Goal: Information Seeking & Learning: Understand process/instructions

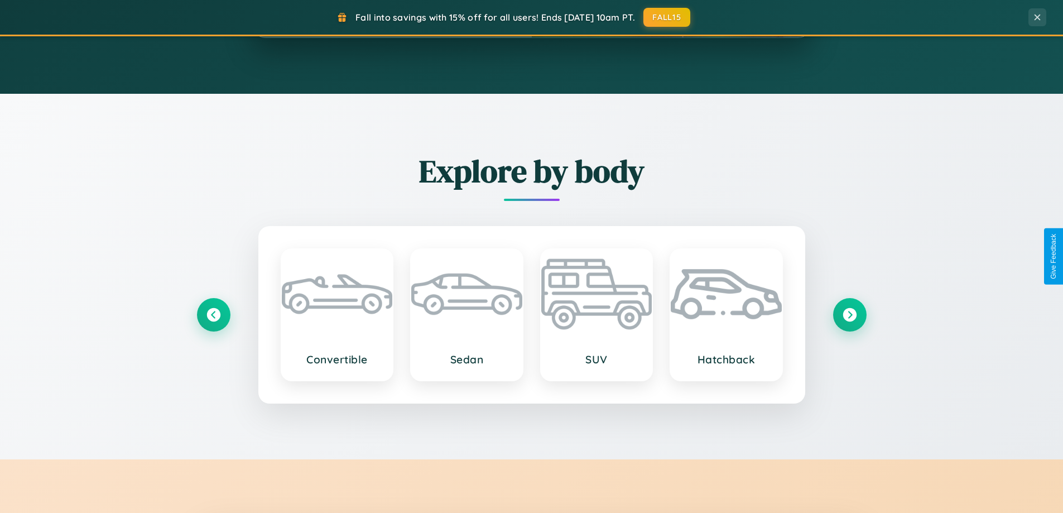
scroll to position [2147, 0]
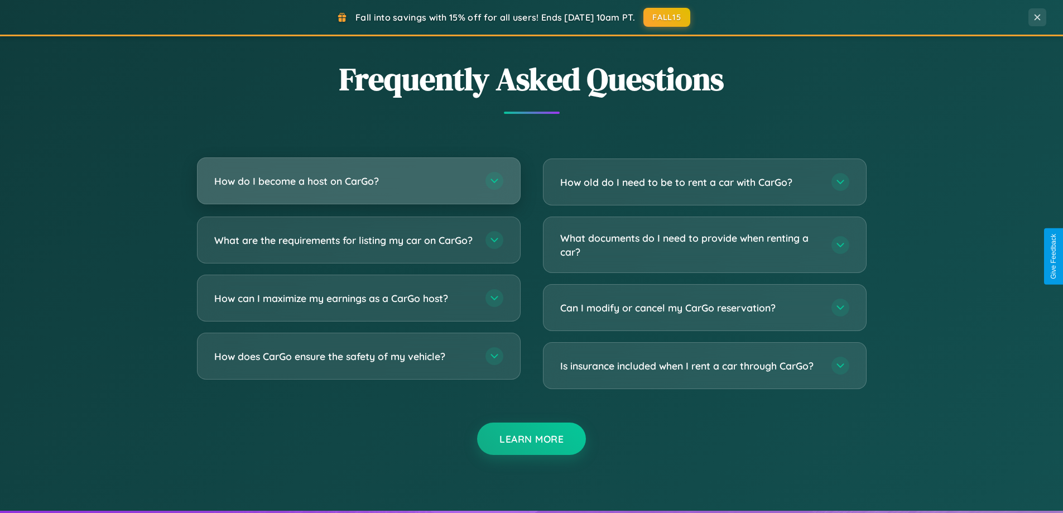
click at [358, 181] on h3 "How do I become a host on CarGo?" at bounding box center [344, 181] width 260 height 14
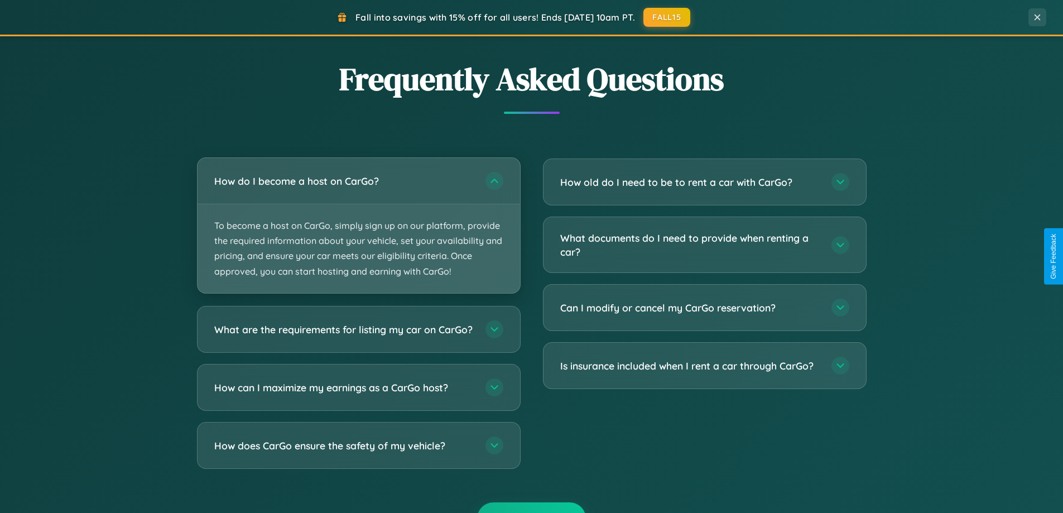
click at [358, 225] on p "To become a host on CarGo, simply sign up on our platform, provide the required…" at bounding box center [358, 248] width 322 height 89
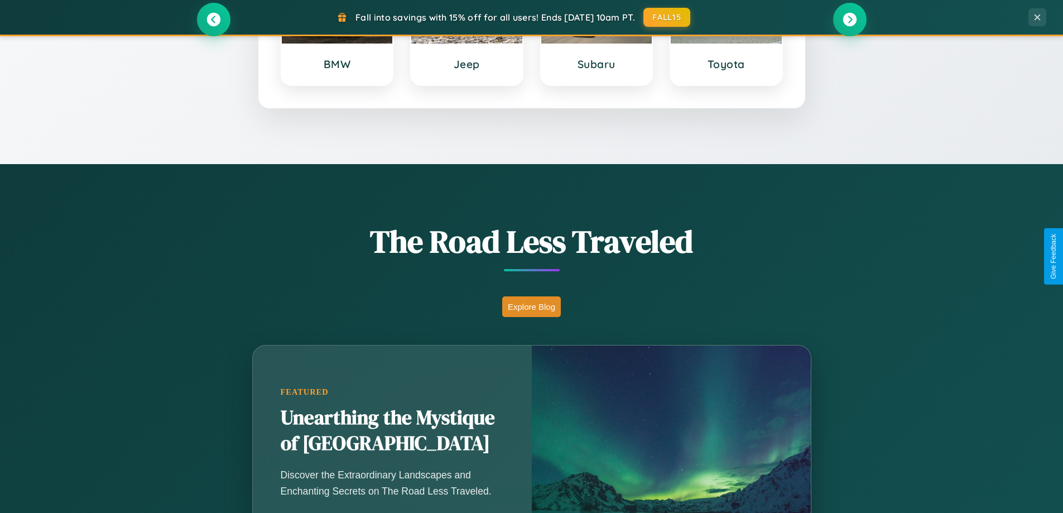
scroll to position [481, 0]
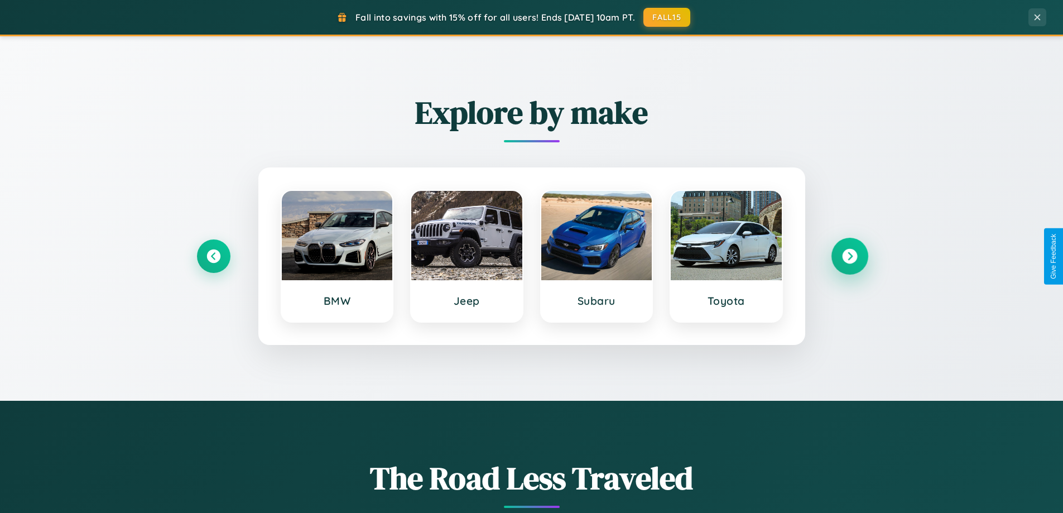
click at [849, 256] on icon at bounding box center [849, 256] width 15 height 15
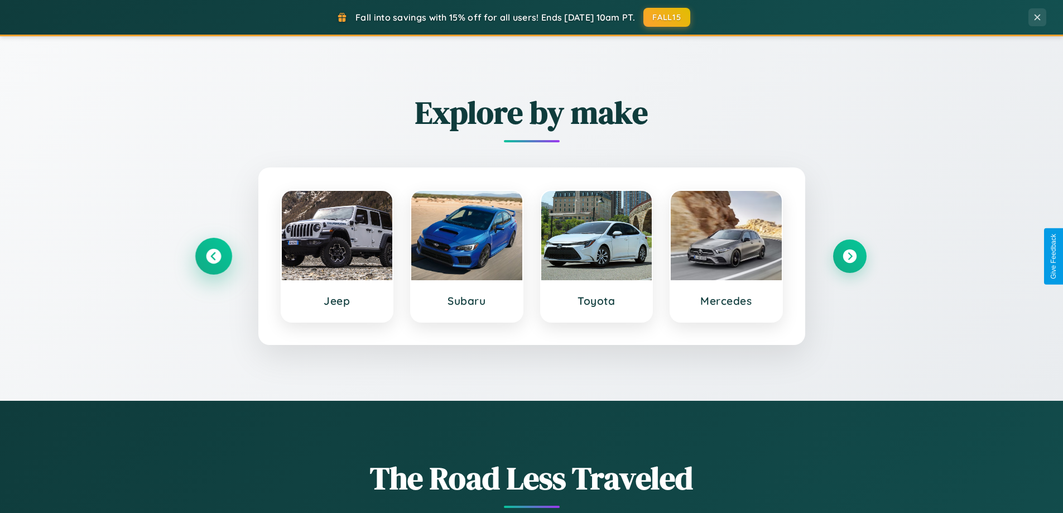
click at [213, 256] on icon at bounding box center [213, 256] width 15 height 15
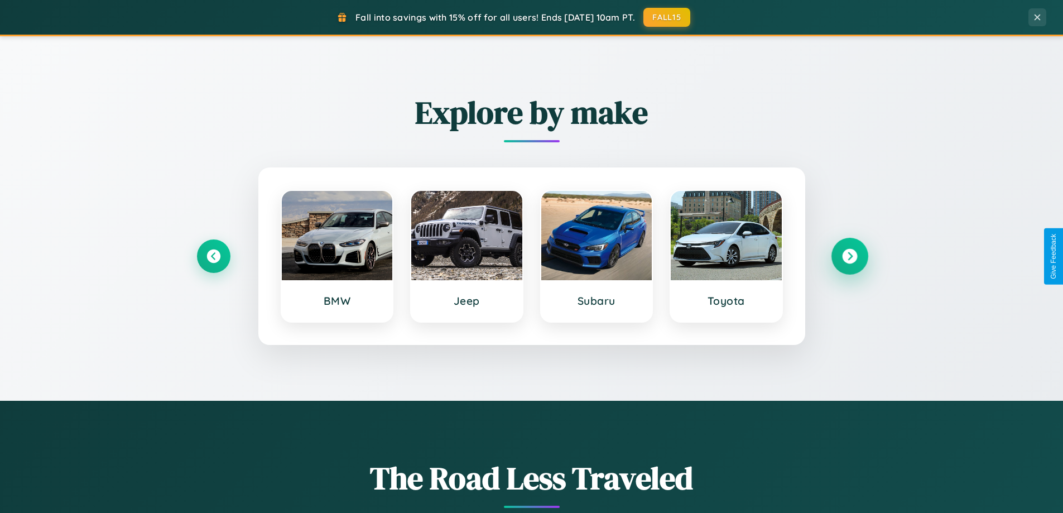
click at [849, 256] on icon at bounding box center [849, 256] width 15 height 15
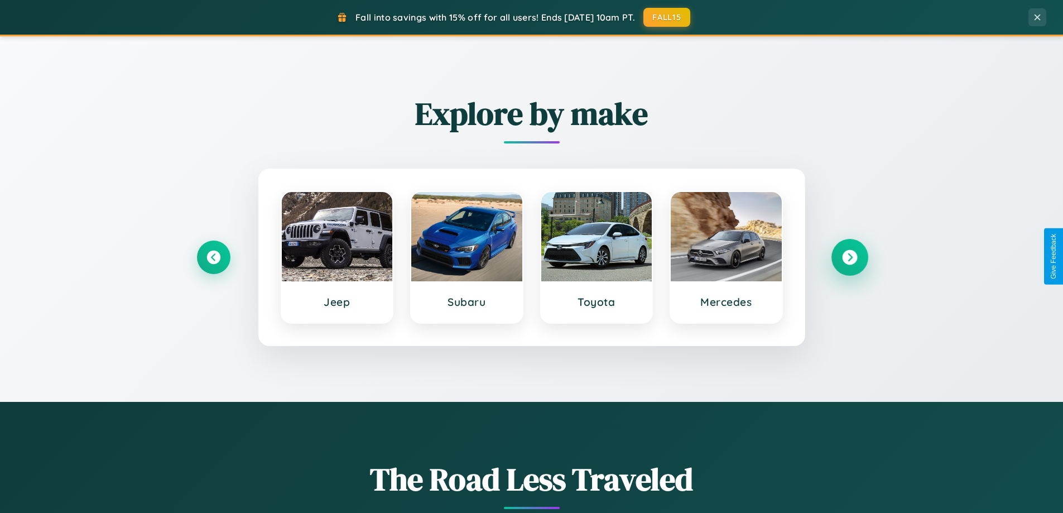
scroll to position [0, 0]
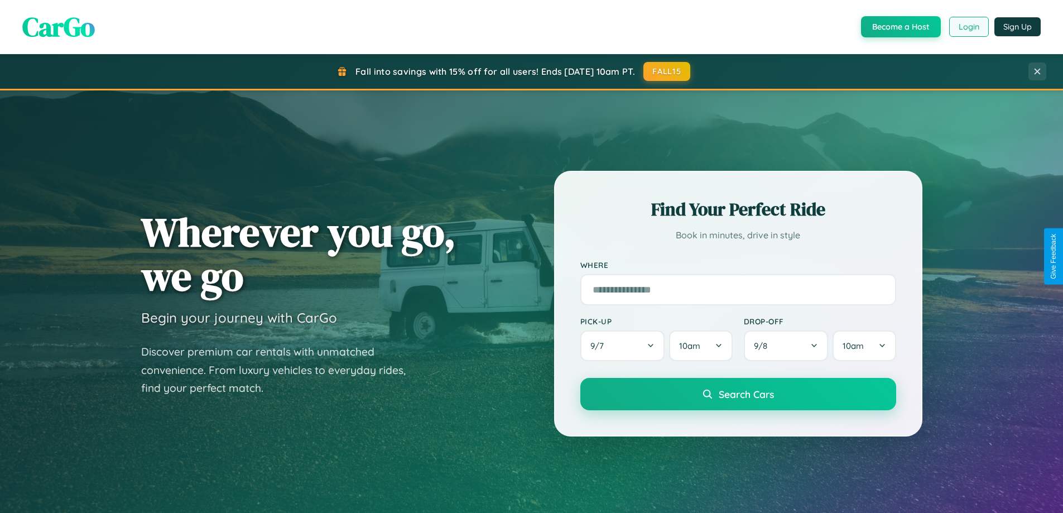
click at [968, 27] on button "Login" at bounding box center [969, 27] width 40 height 20
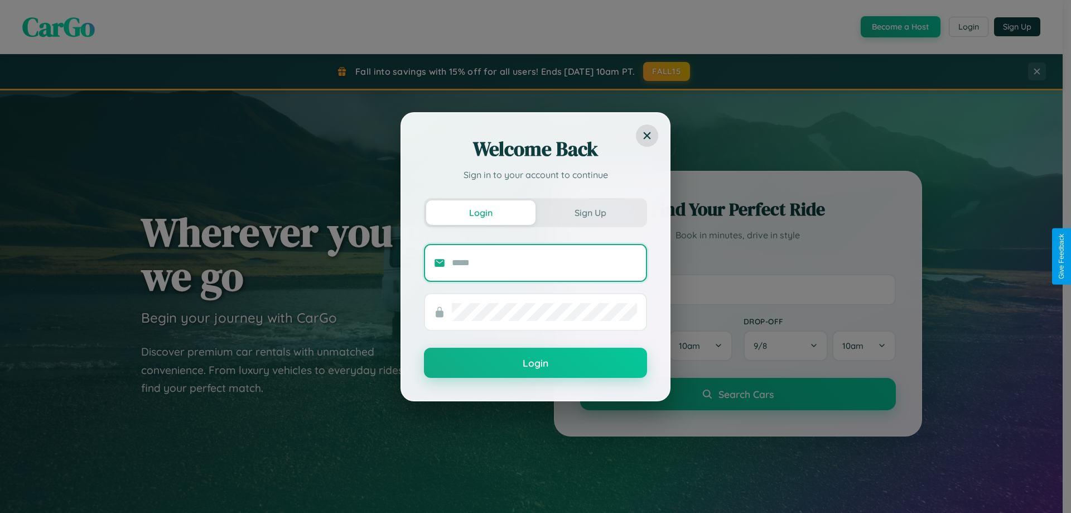
click at [544, 262] on input "text" at bounding box center [544, 263] width 185 height 18
type input "**********"
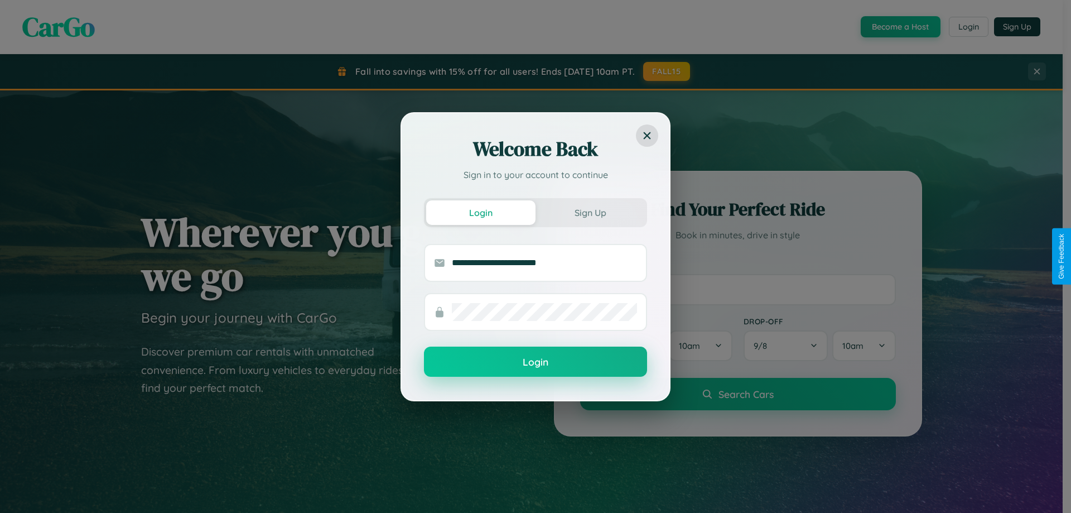
click at [536, 362] on button "Login" at bounding box center [535, 361] width 223 height 30
